Goal: Task Accomplishment & Management: Manage account settings

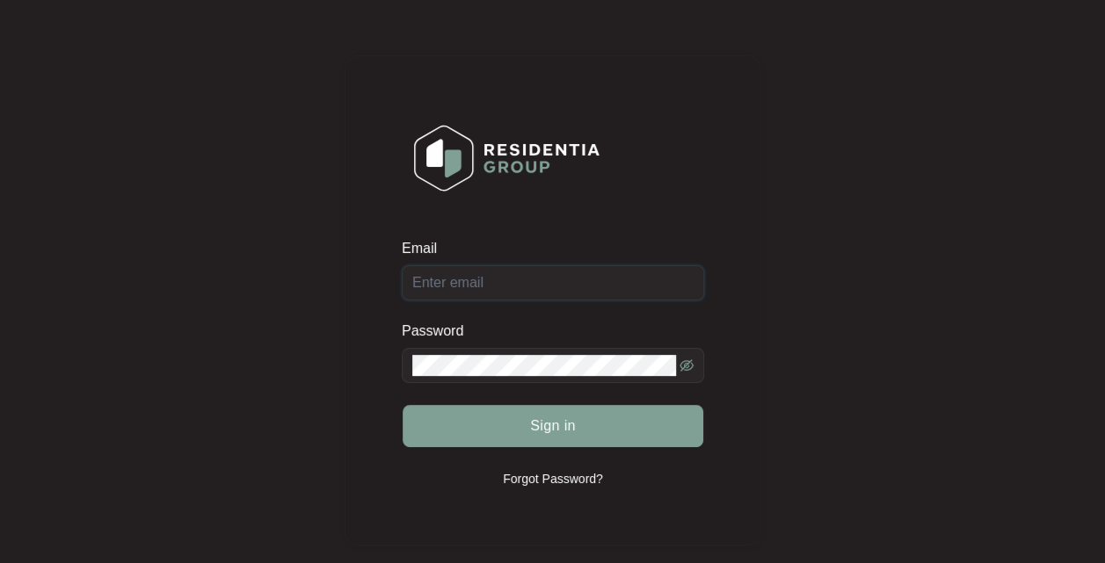
type input "[EMAIL_ADDRESS][DOMAIN_NAME]"
click at [555, 418] on span "Sign in" at bounding box center [553, 426] width 46 height 21
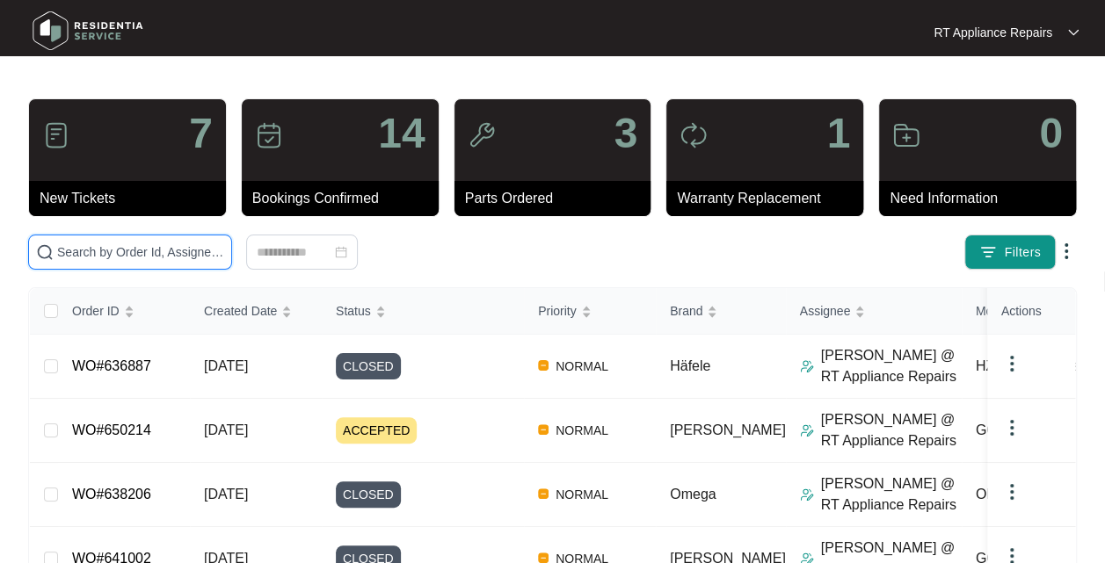
click at [167, 248] on input "text" at bounding box center [140, 252] width 167 height 19
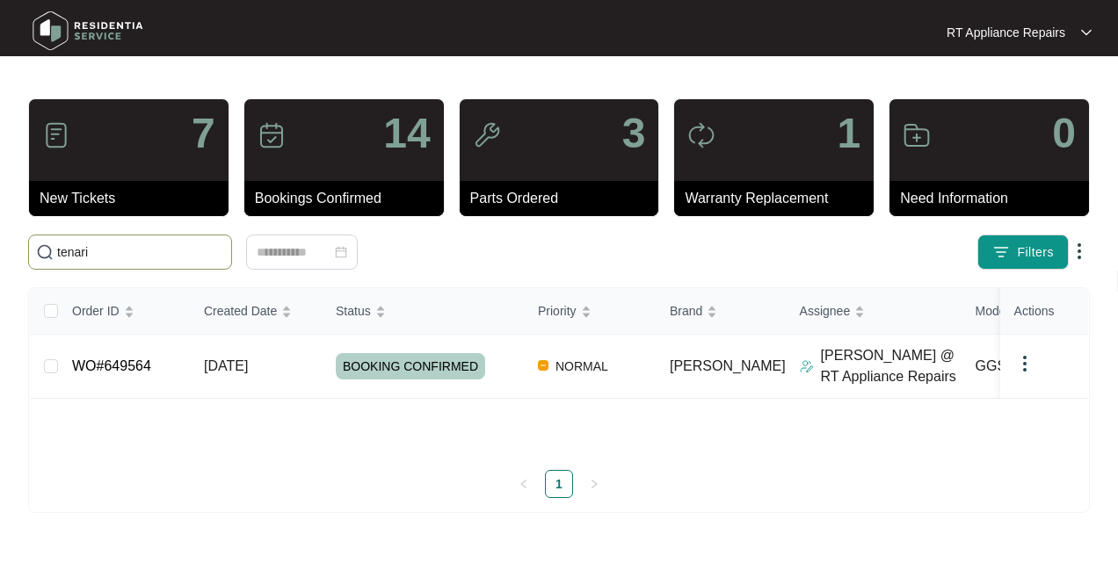
type input "tenari"
click at [239, 372] on span "[DATE]" at bounding box center [226, 366] width 44 height 15
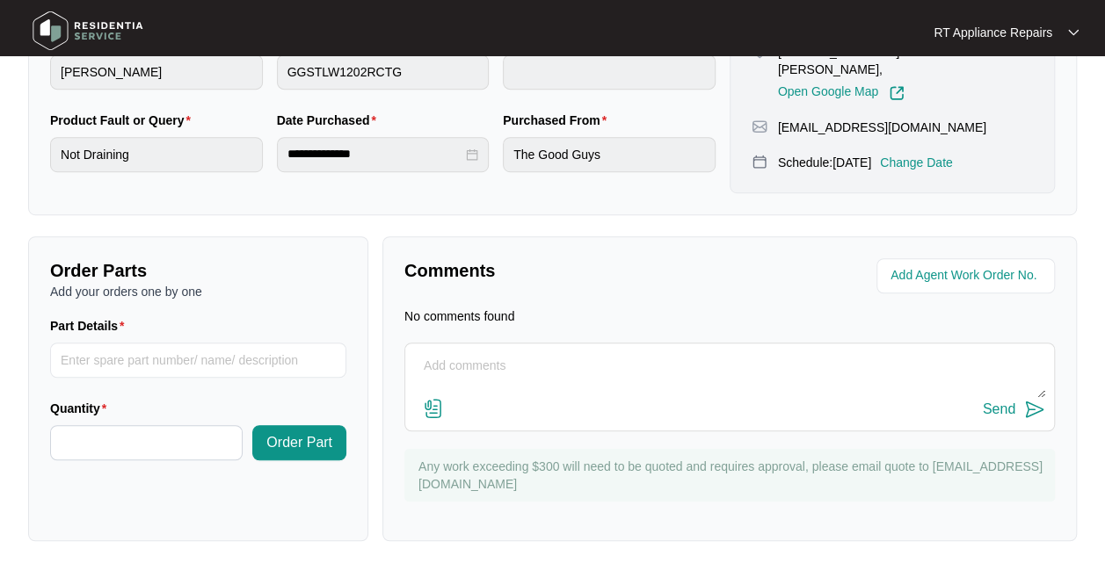
scroll to position [486, 0]
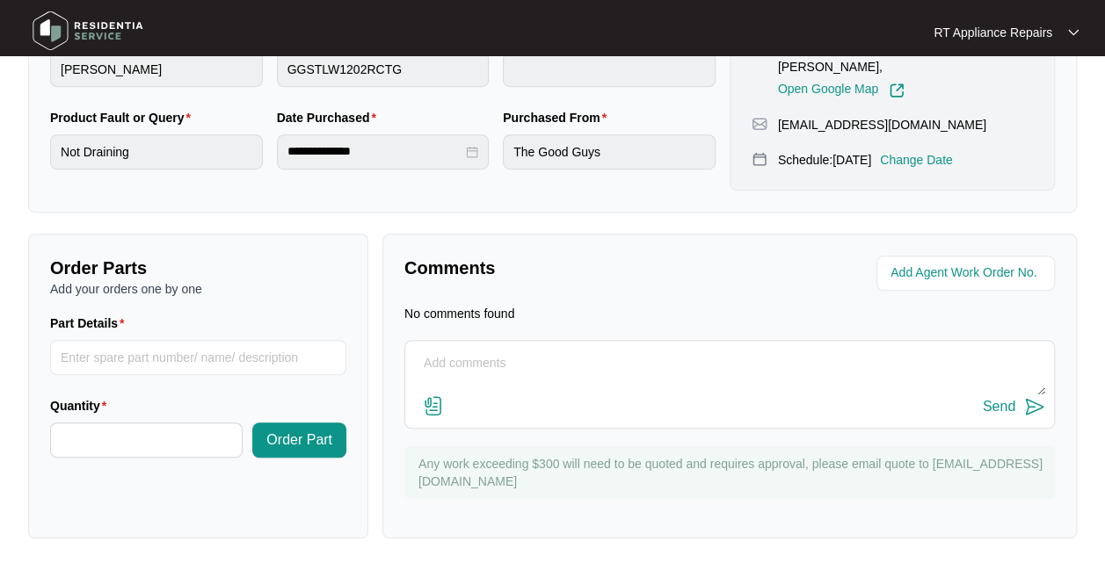
click at [551, 360] on textarea at bounding box center [729, 373] width 631 height 46
click at [666, 355] on textarea "Removed [PERSON_NAME] from drain punp a" at bounding box center [729, 373] width 631 height 46
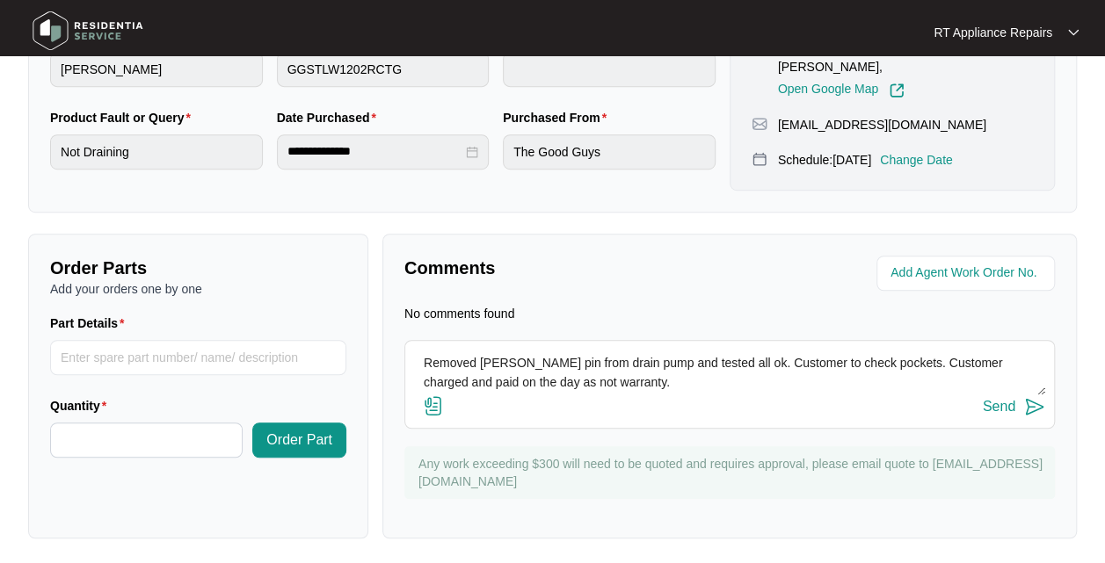
type textarea "Removed [PERSON_NAME] pin from drain pump and tested all ok. Customer to check …"
click at [1030, 407] on img at bounding box center [1034, 406] width 21 height 21
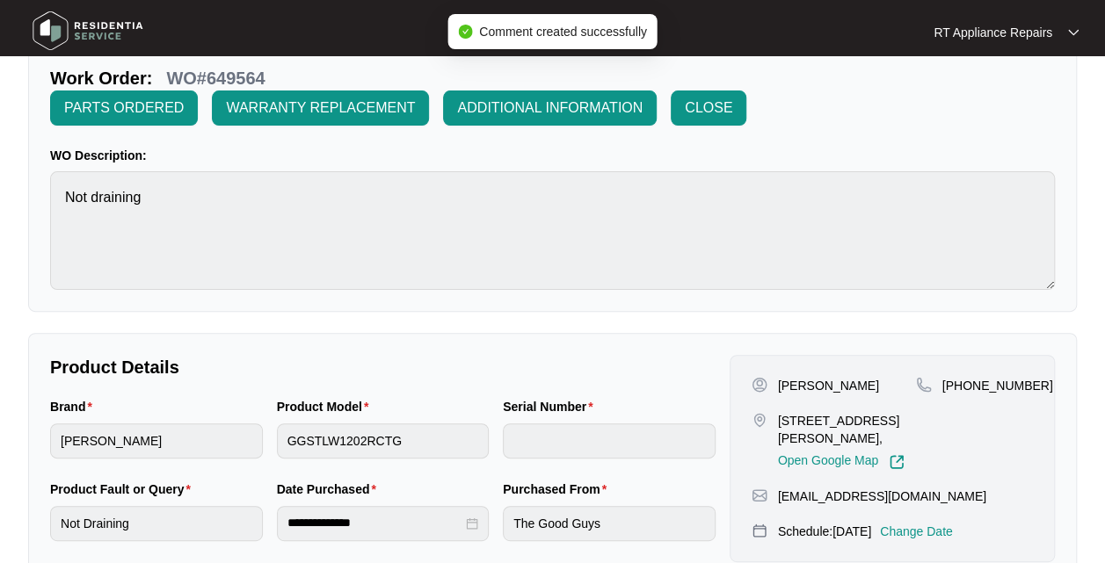
scroll to position [91, 0]
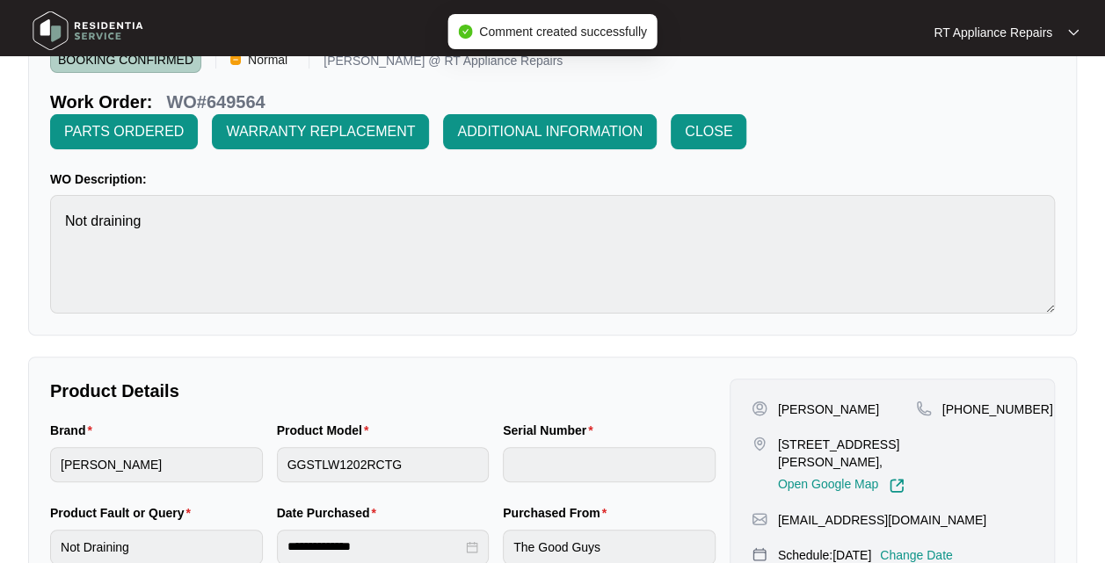
click at [729, 123] on span "CLOSE" at bounding box center [708, 131] width 47 height 21
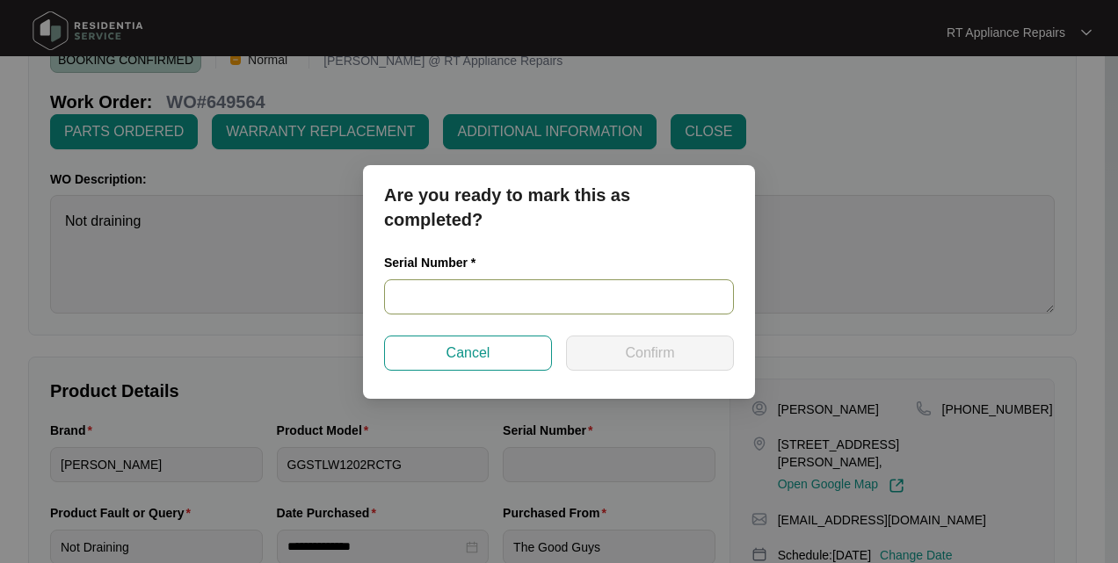
click at [485, 289] on input "text" at bounding box center [559, 296] width 350 height 35
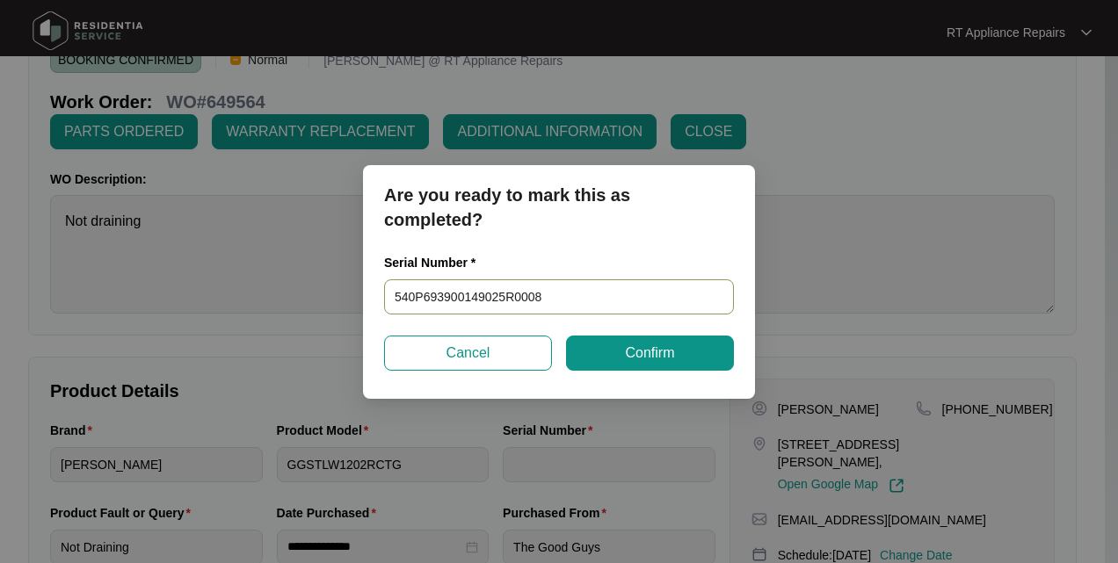
type input "540P693900149025R00086"
click at [675, 354] on button "Confirm" at bounding box center [650, 353] width 168 height 35
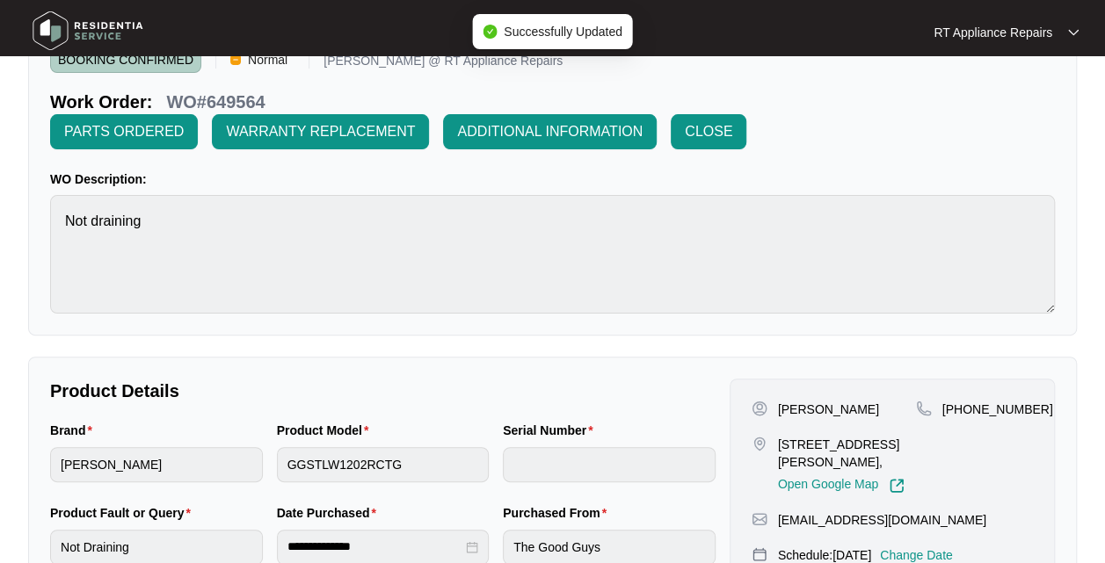
type input "540P693900149025R00086"
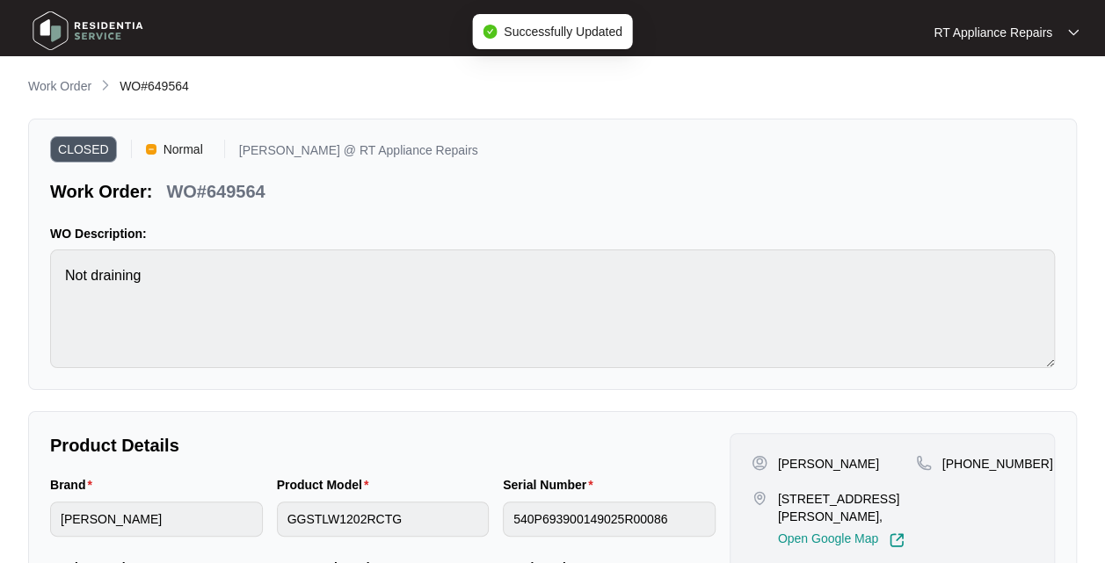
scroll to position [0, 0]
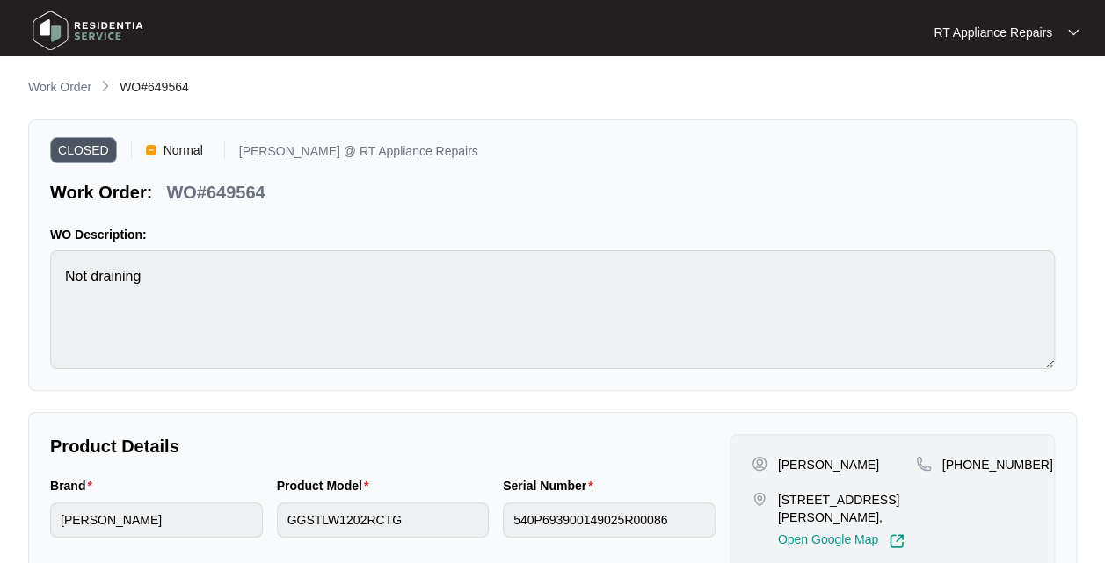
click at [1014, 32] on p "RT Appliance Repairs" at bounding box center [992, 33] width 119 height 18
click at [1006, 100] on p "Log Out" at bounding box center [1020, 93] width 89 height 18
